Goal: Task Accomplishment & Management: Manage account settings

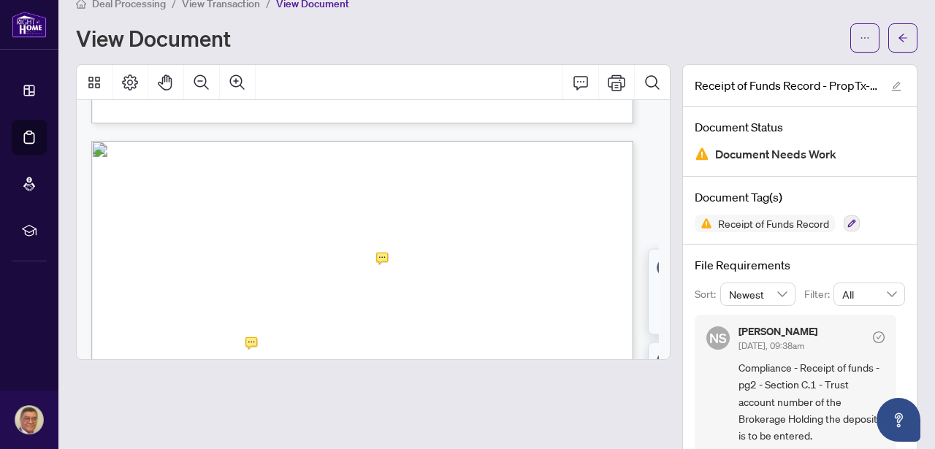
scroll to position [779, 0]
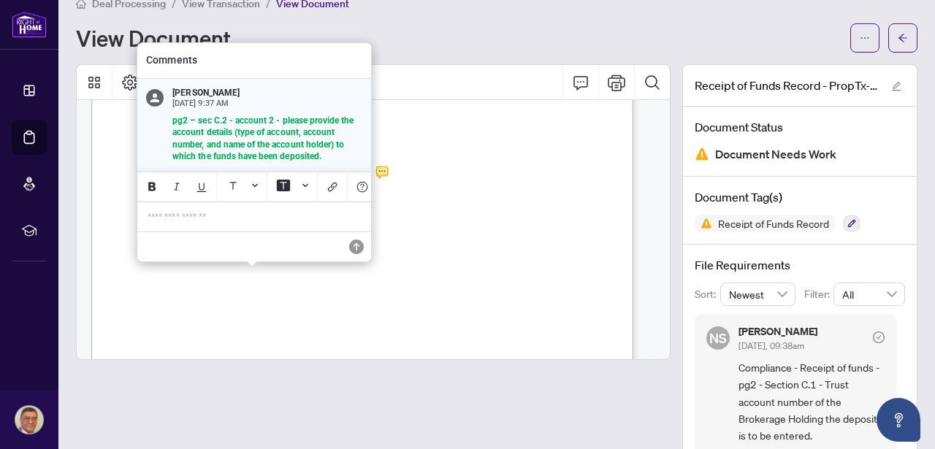
click at [456, 28] on div "View Document" at bounding box center [459, 37] width 766 height 23
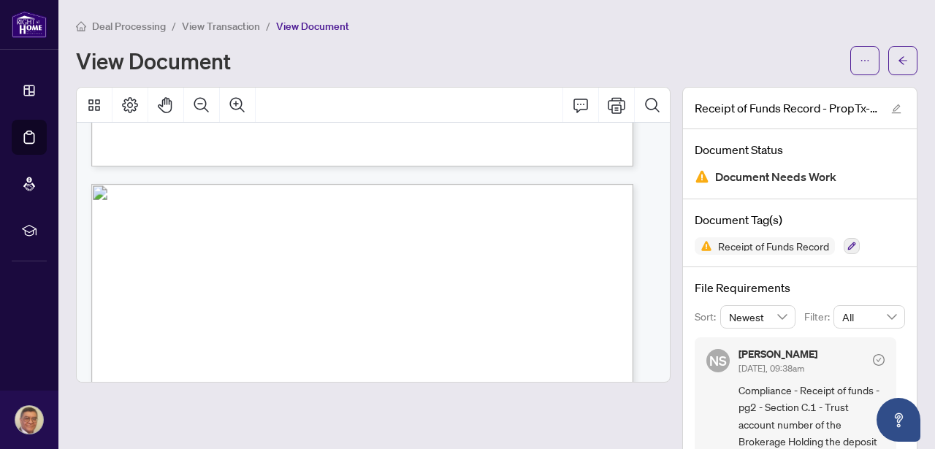
scroll to position [2202, 0]
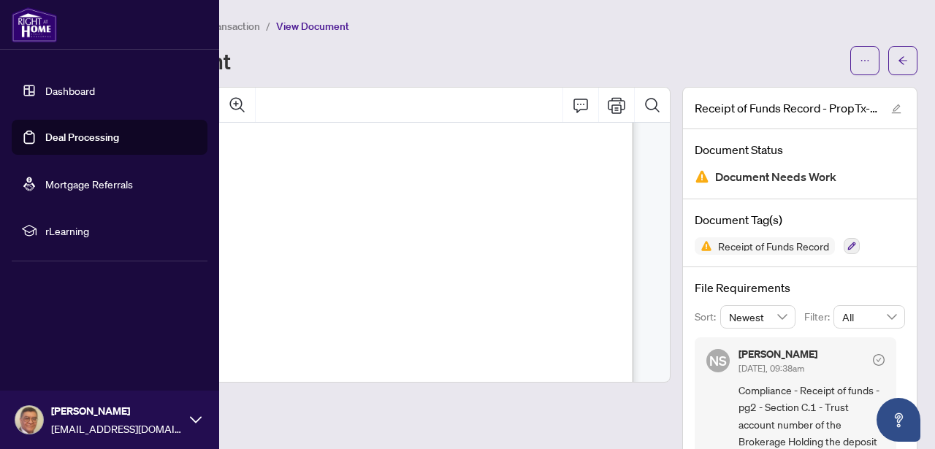
click at [66, 93] on link "Dashboard" at bounding box center [70, 90] width 50 height 13
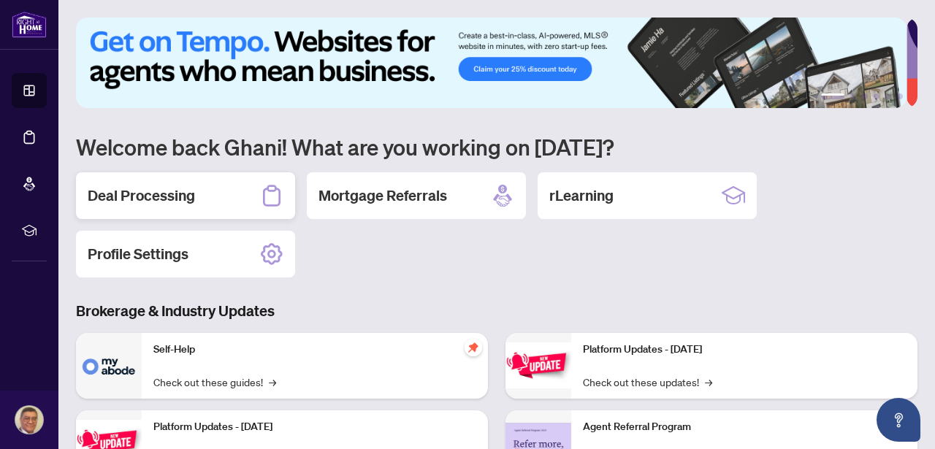
click at [200, 187] on div "Deal Processing" at bounding box center [185, 195] width 219 height 47
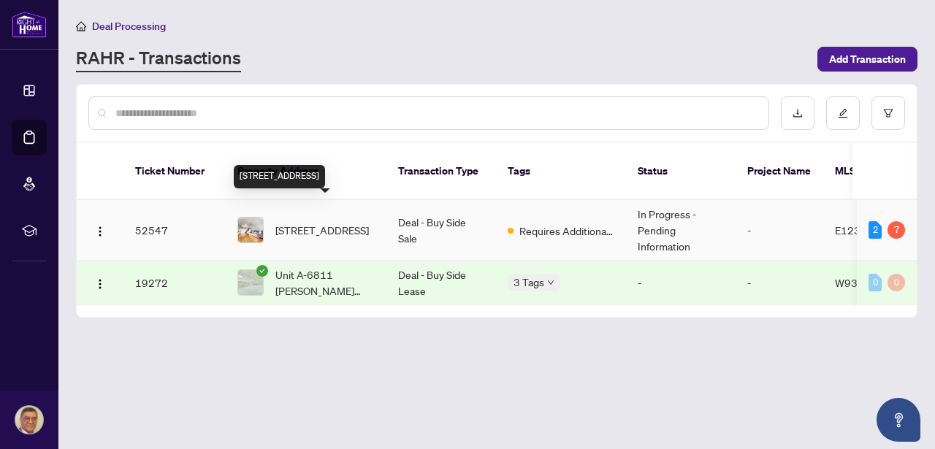
click at [336, 222] on span "[STREET_ADDRESS]" at bounding box center [322, 230] width 94 height 16
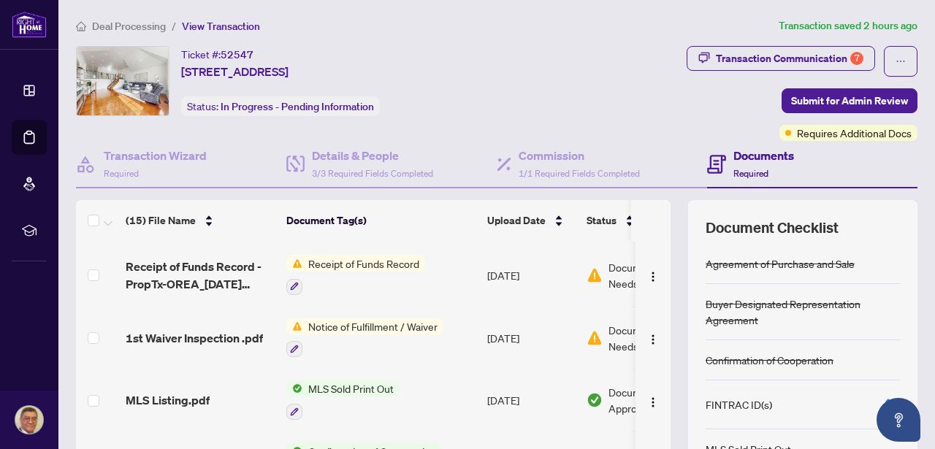
scroll to position [475, 0]
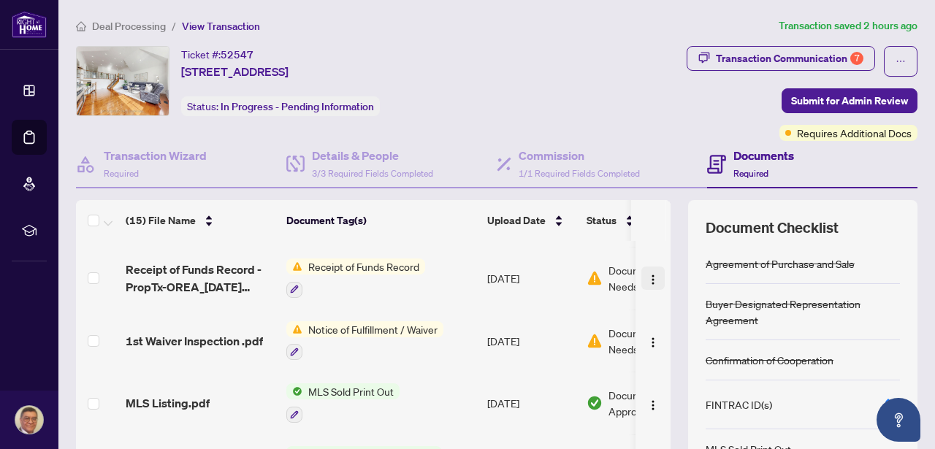
click at [647, 279] on img "button" at bounding box center [653, 280] width 12 height 12
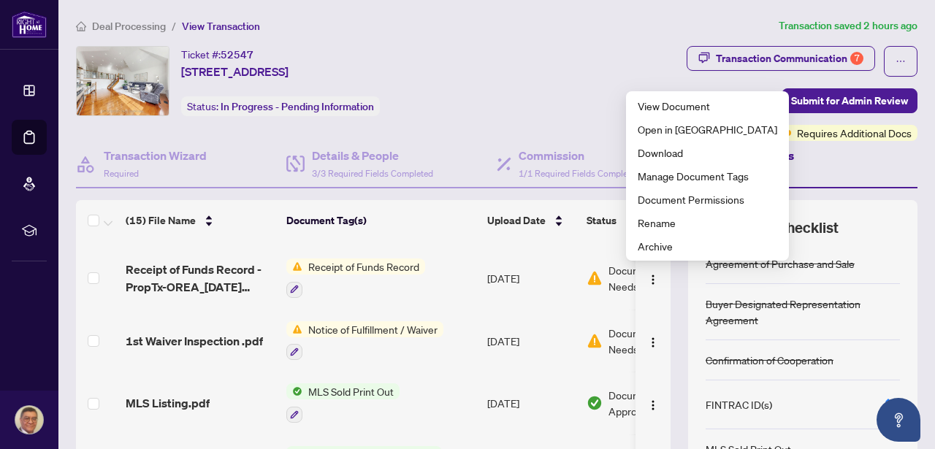
click at [520, 257] on td "[DATE]" at bounding box center [530, 278] width 99 height 63
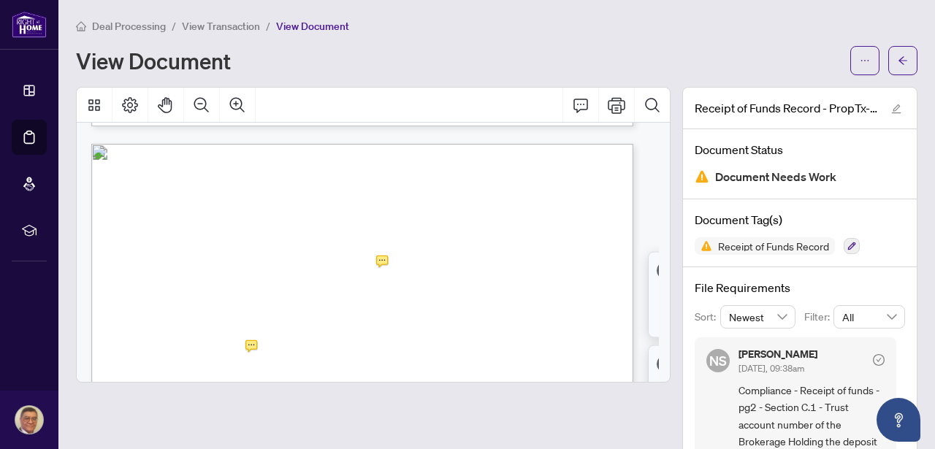
scroll to position [696, 0]
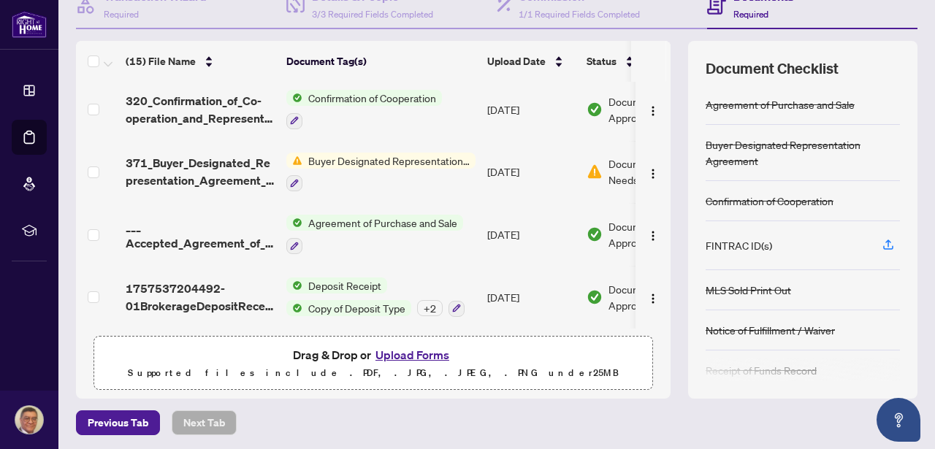
scroll to position [162, 0]
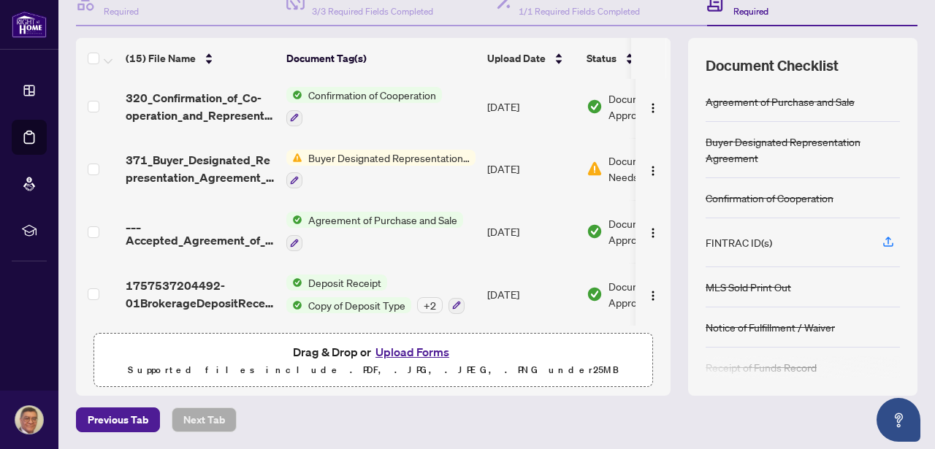
click at [402, 349] on button "Upload Forms" at bounding box center [412, 352] width 83 height 19
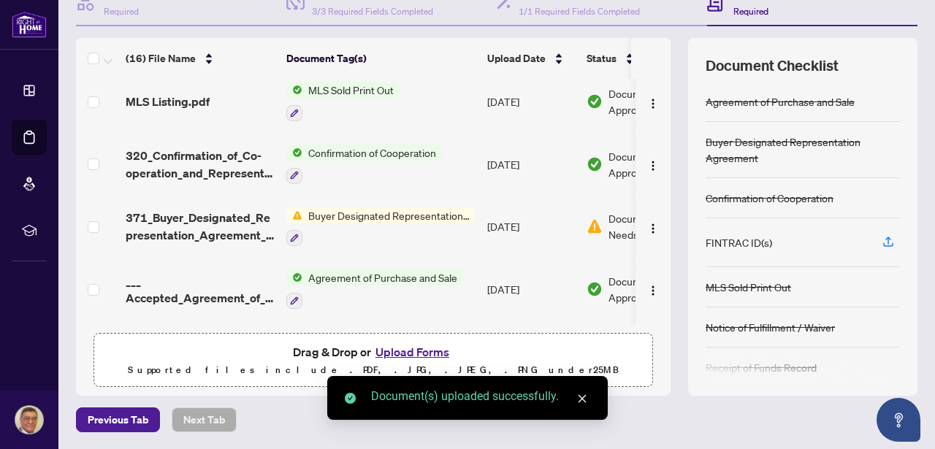
click at [584, 397] on icon "close" at bounding box center [582, 399] width 10 height 10
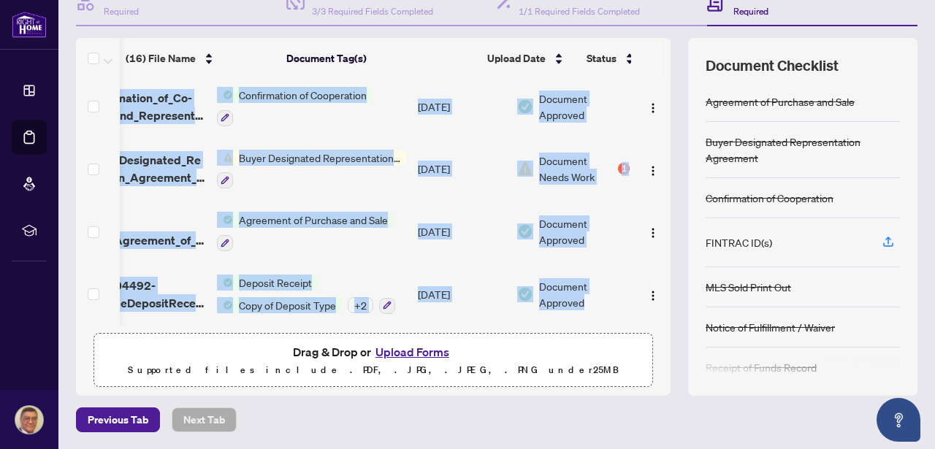
scroll to position [0, 85]
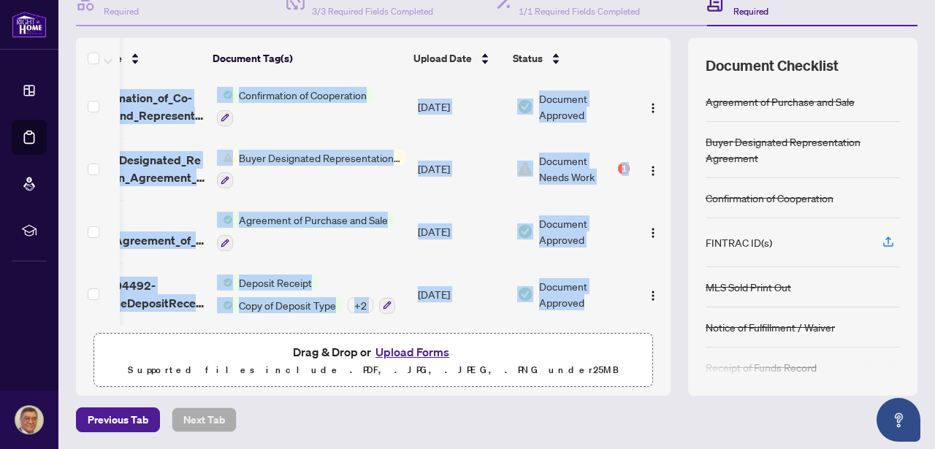
drag, startPoint x: 660, startPoint y: 297, endPoint x: 658, endPoint y: 266, distance: 31.4
click at [658, 266] on div "(16) File Name Document Tag(s) Upload Date Status FINTRAC - 635 Receipt of Fund…" at bounding box center [497, 217] width 842 height 358
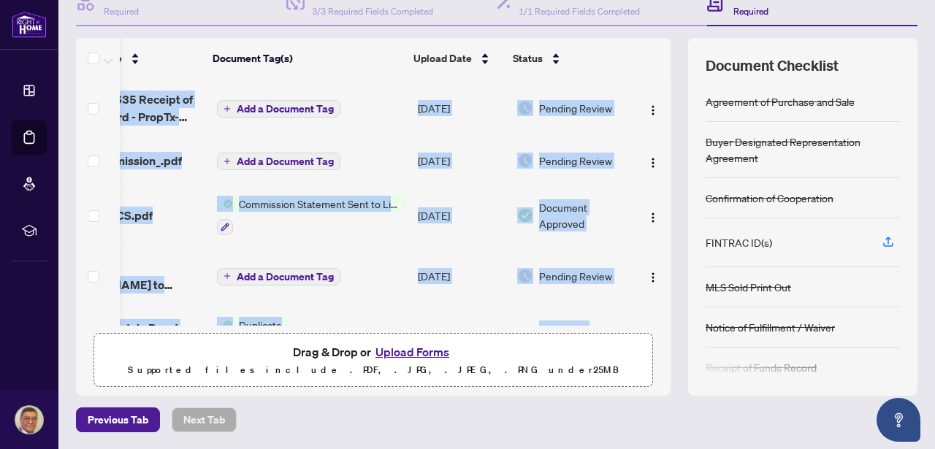
click at [271, 104] on span "Add a Document Tag" at bounding box center [285, 109] width 97 height 10
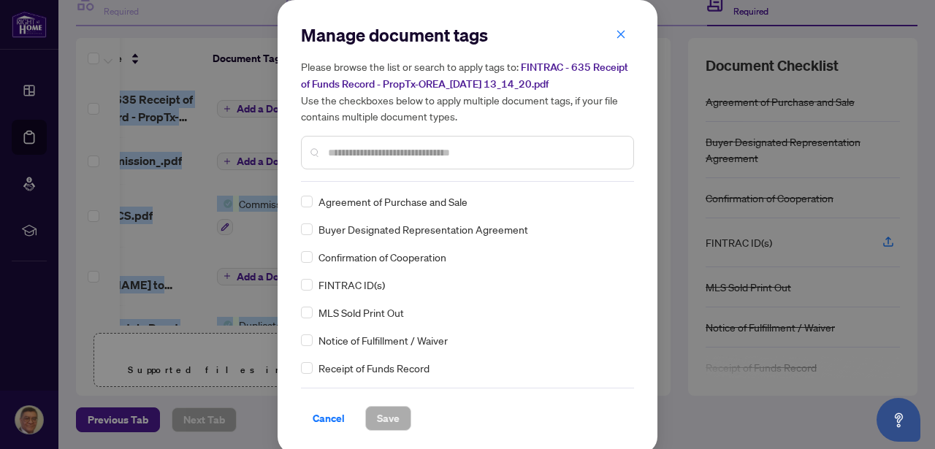
click at [332, 388] on div "Cancel Save" at bounding box center [467, 409] width 333 height 43
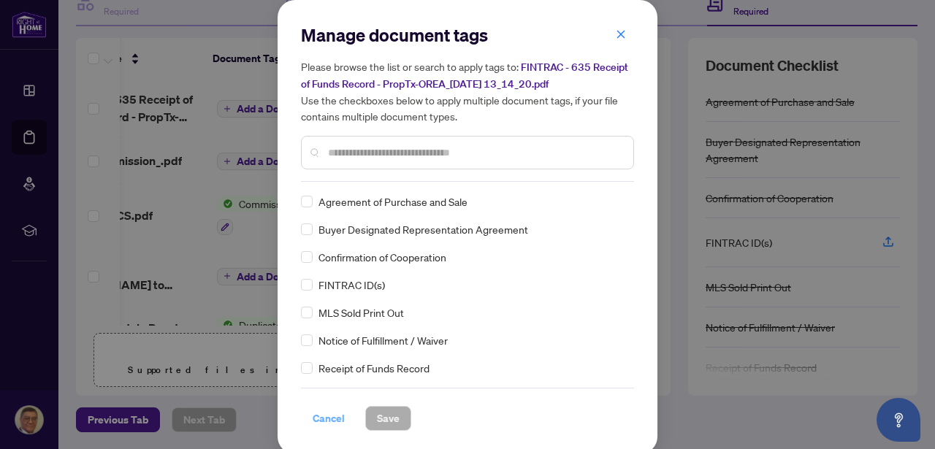
click at [324, 415] on span "Cancel" at bounding box center [329, 418] width 32 height 23
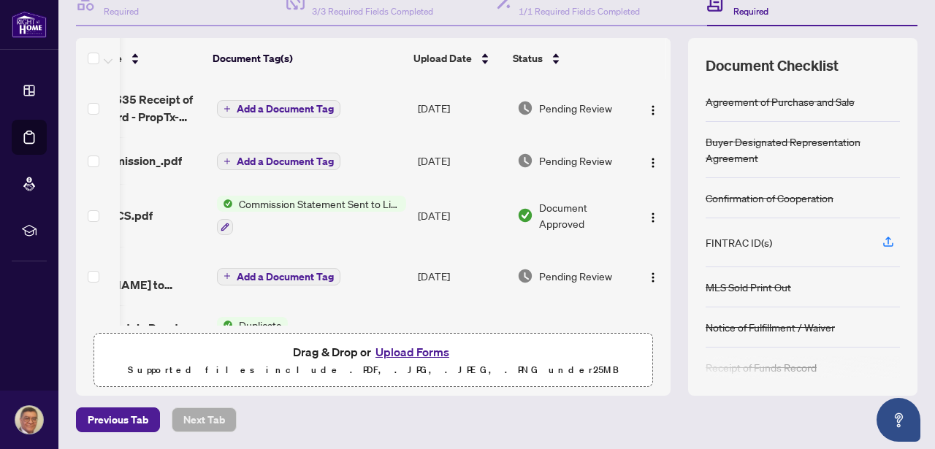
click at [427, 107] on td "[DATE]" at bounding box center [461, 108] width 99 height 58
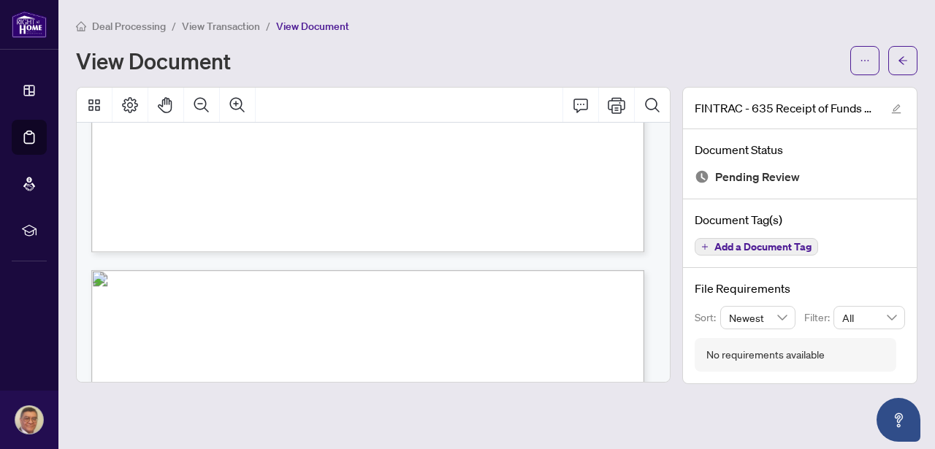
scroll to position [590, 0]
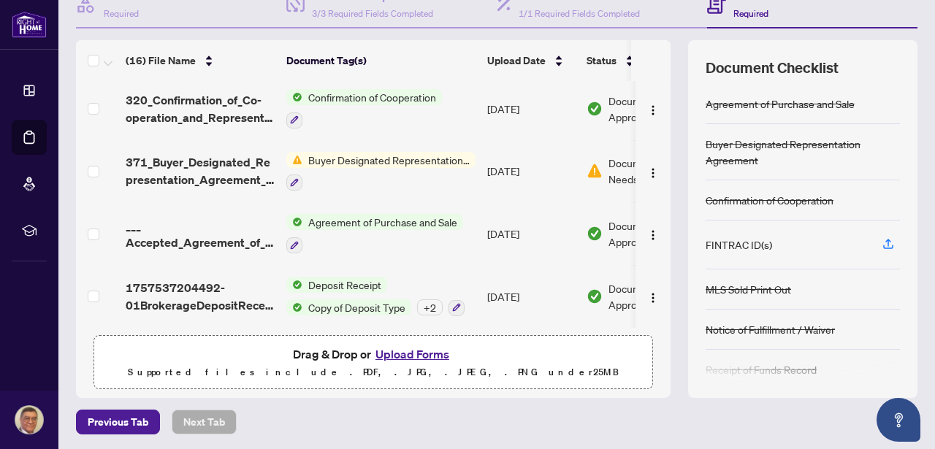
scroll to position [162, 0]
